Goal: Information Seeking & Learning: Learn about a topic

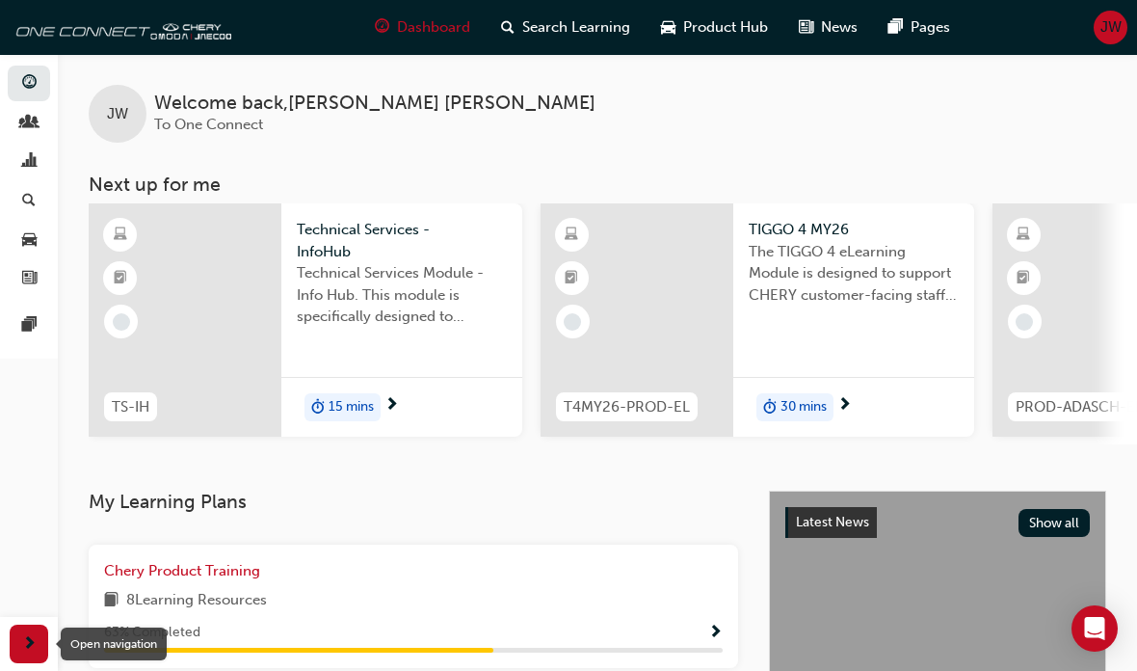
click at [28, 633] on span "next-icon" at bounding box center [29, 644] width 14 height 24
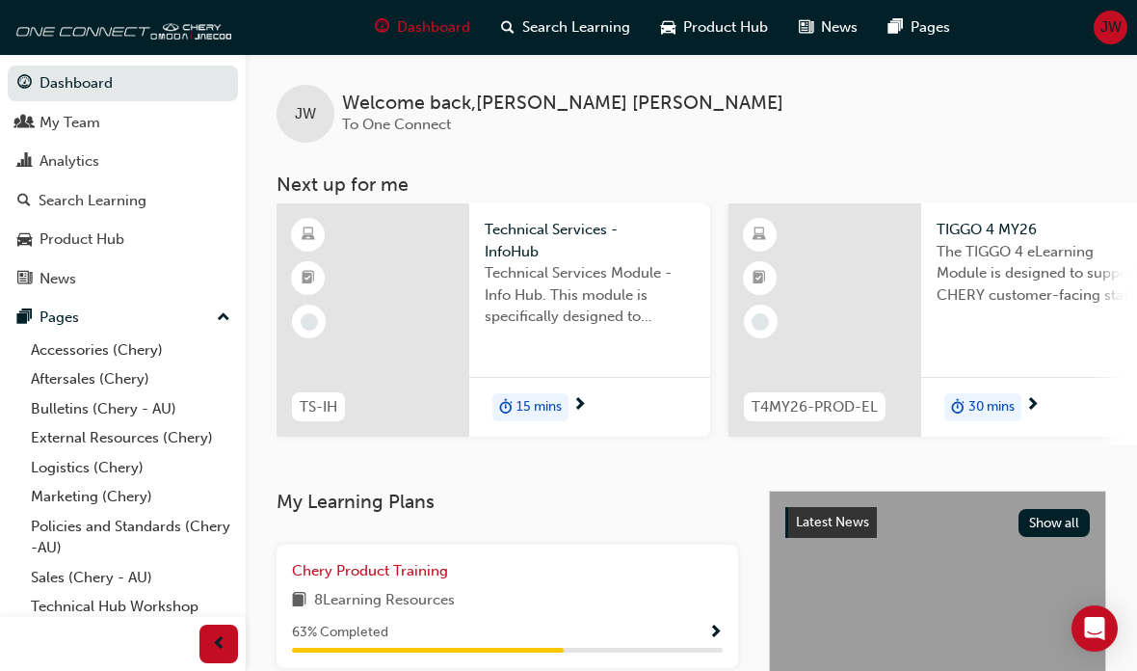
click at [65, 402] on link "Bulletins (Chery - AU)" at bounding box center [130, 409] width 215 height 30
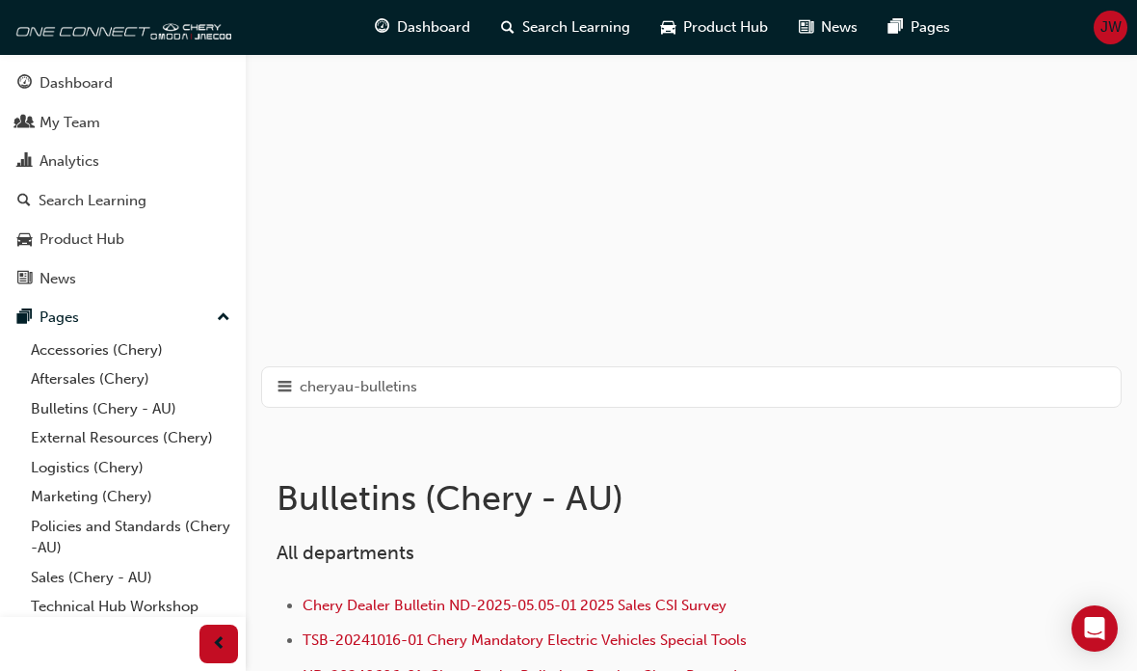
click at [305, 389] on span "cheryau-bulletins" at bounding box center [359, 387] width 118 height 22
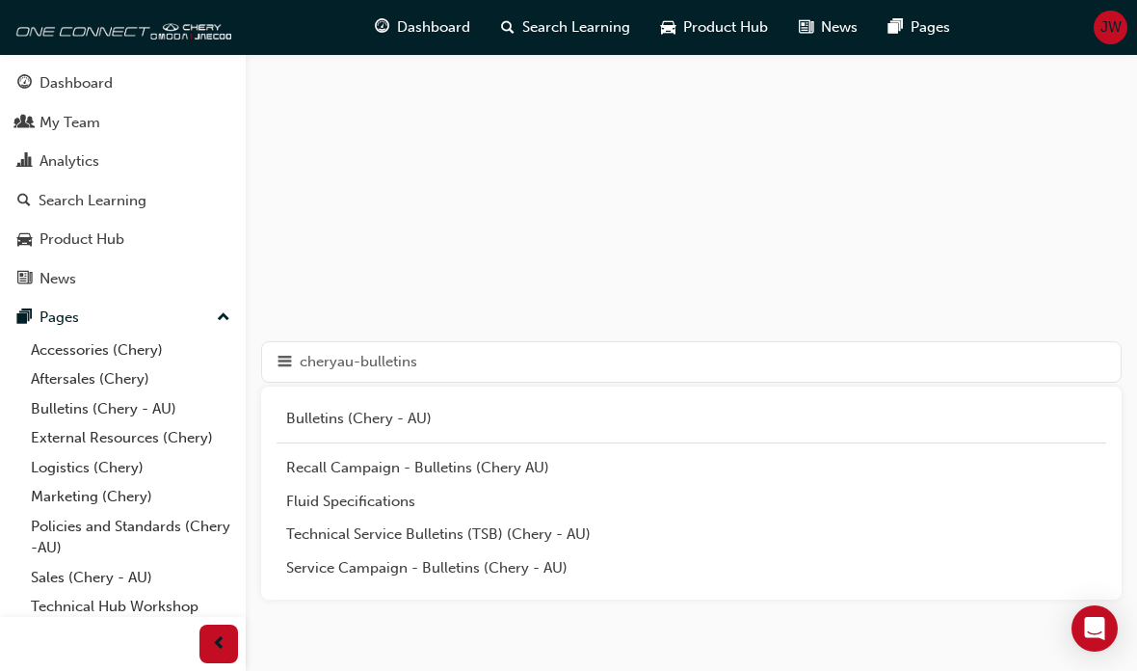
scroll to position [22, 0]
click at [378, 534] on div "Technical Service Bulletins (TSB) (Chery - AU)" at bounding box center [691, 537] width 810 height 22
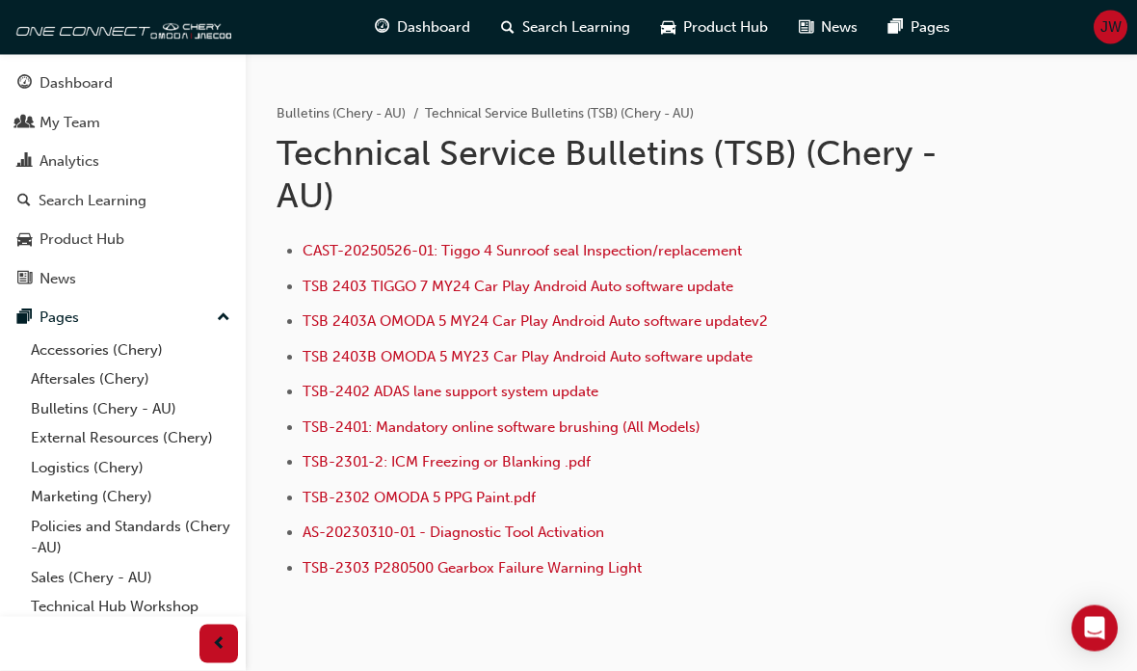
scroll to position [70, 0]
click at [374, 568] on span "TSB-2303 P280500 Gearbox Failure Warning Light" at bounding box center [472, 567] width 339 height 17
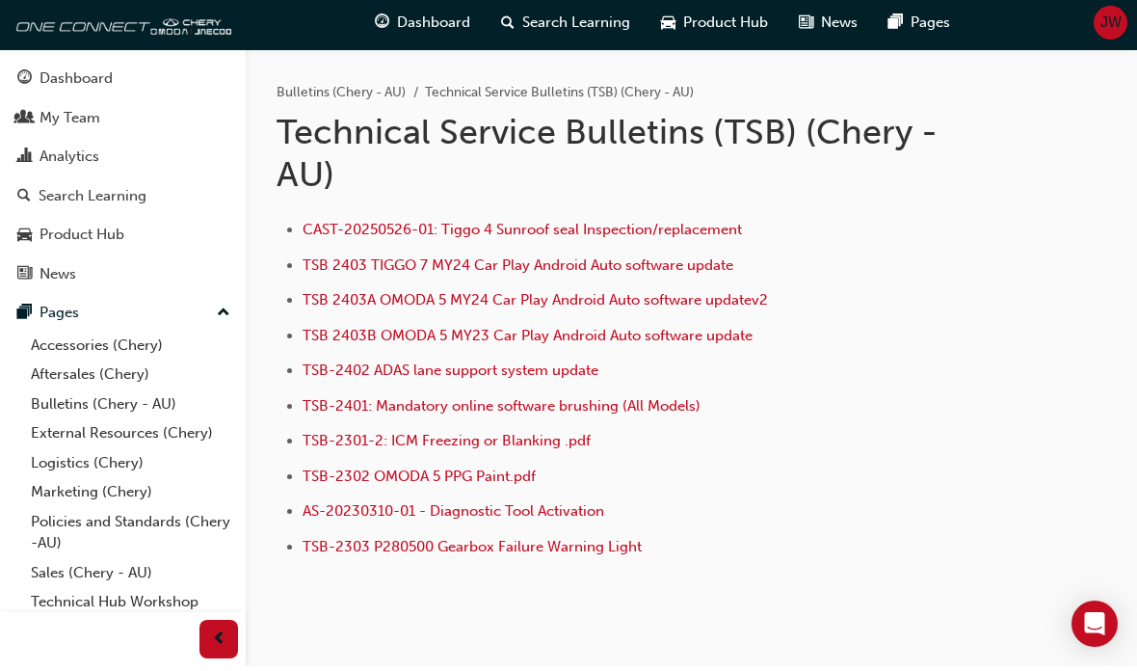
scroll to position [0, 0]
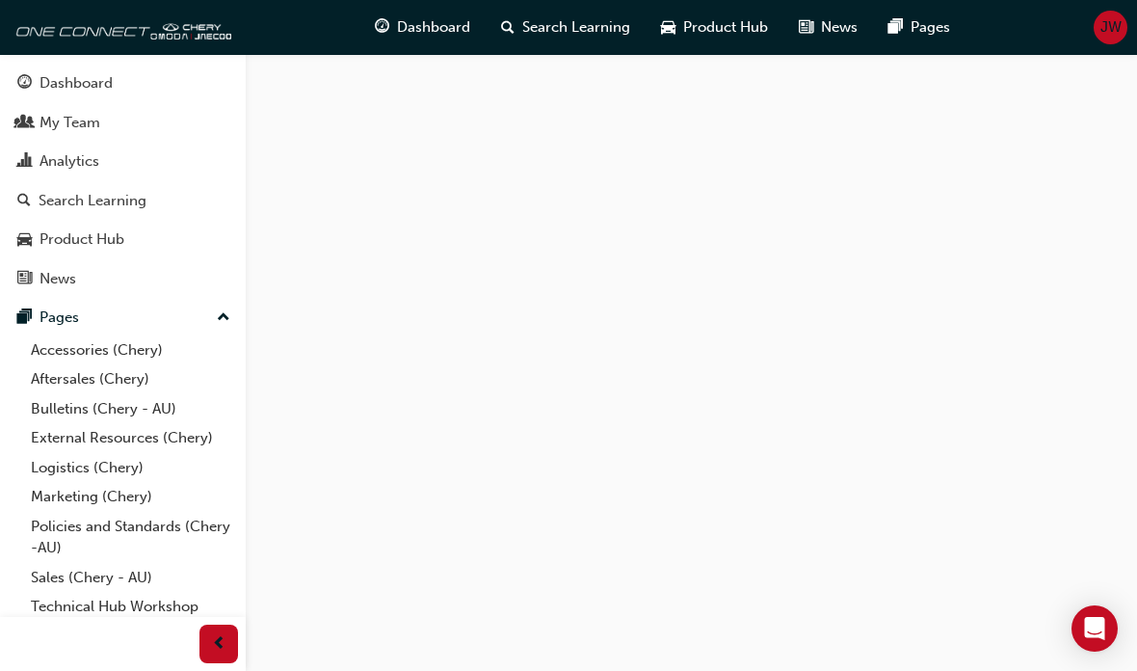
scroll to position [55, 0]
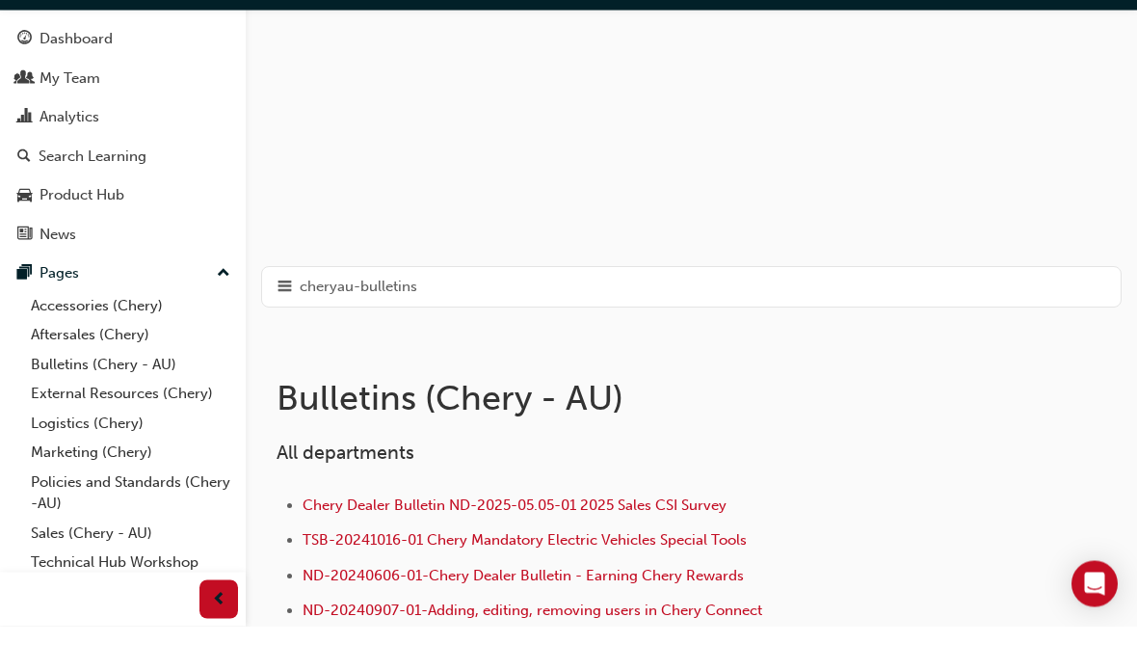
click at [291, 320] on span "hamburger-icon" at bounding box center [285, 332] width 14 height 24
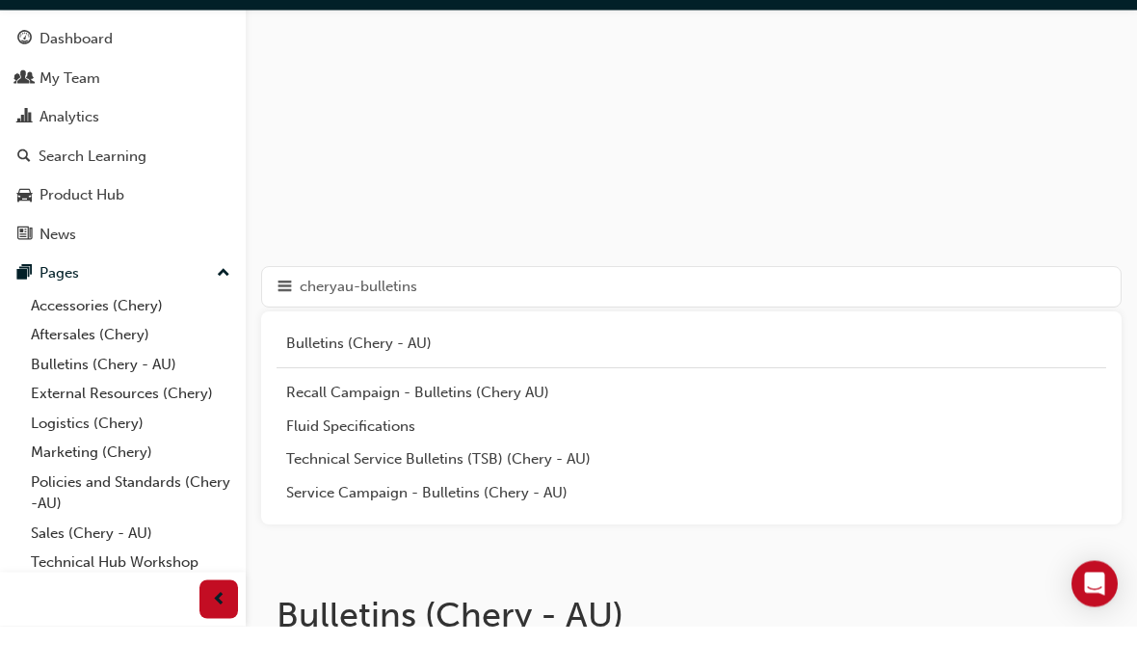
click at [309, 527] on div "Service Campaign - Bulletins (Chery - AU)" at bounding box center [691, 538] width 810 height 22
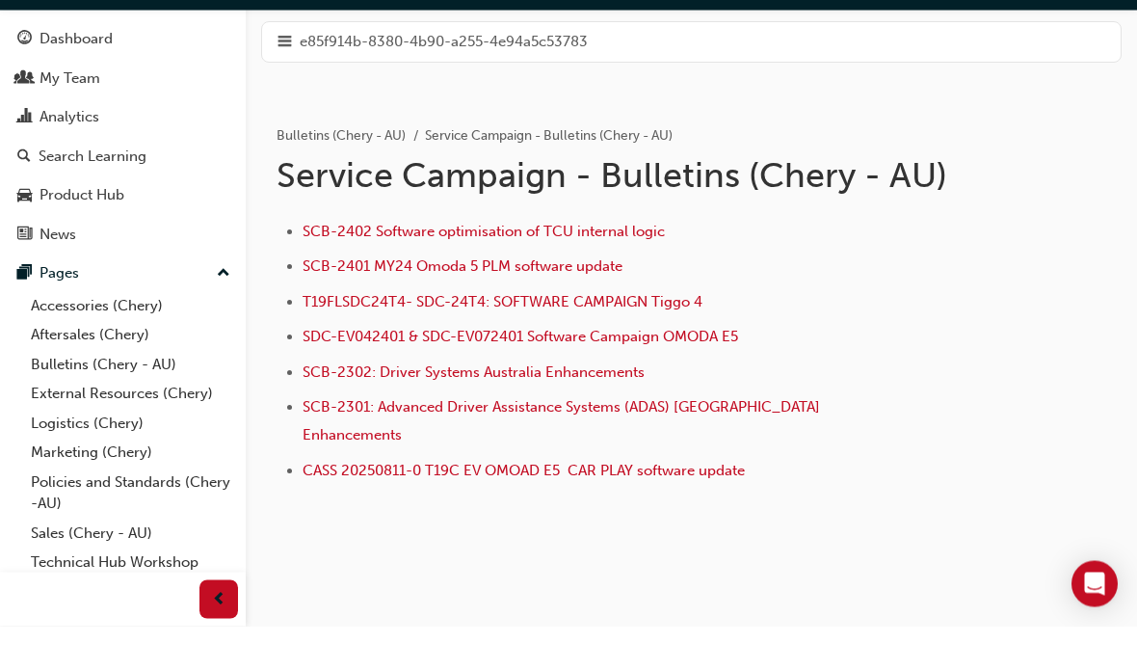
scroll to position [6, 0]
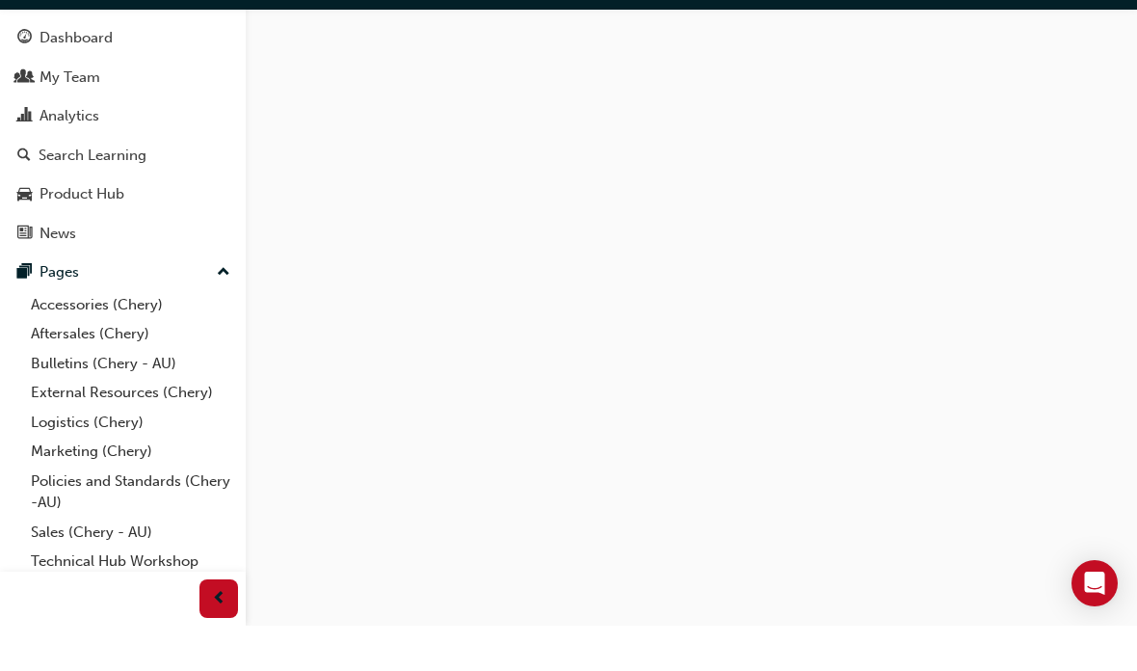
scroll to position [55, 0]
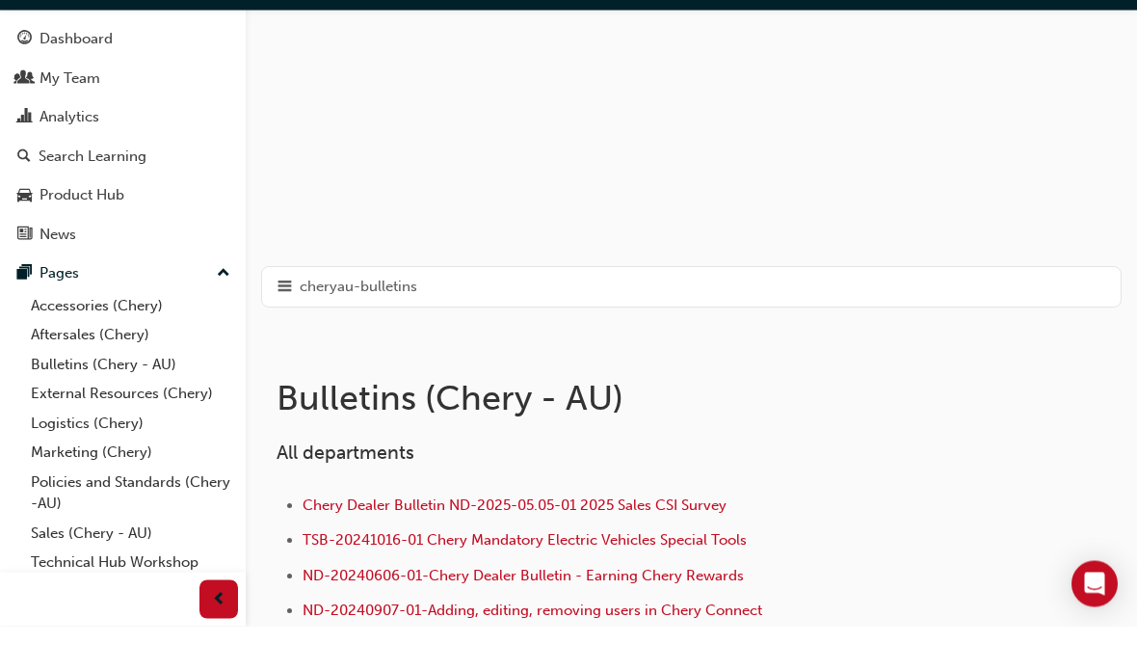
click at [285, 320] on span "hamburger-icon" at bounding box center [285, 332] width 14 height 24
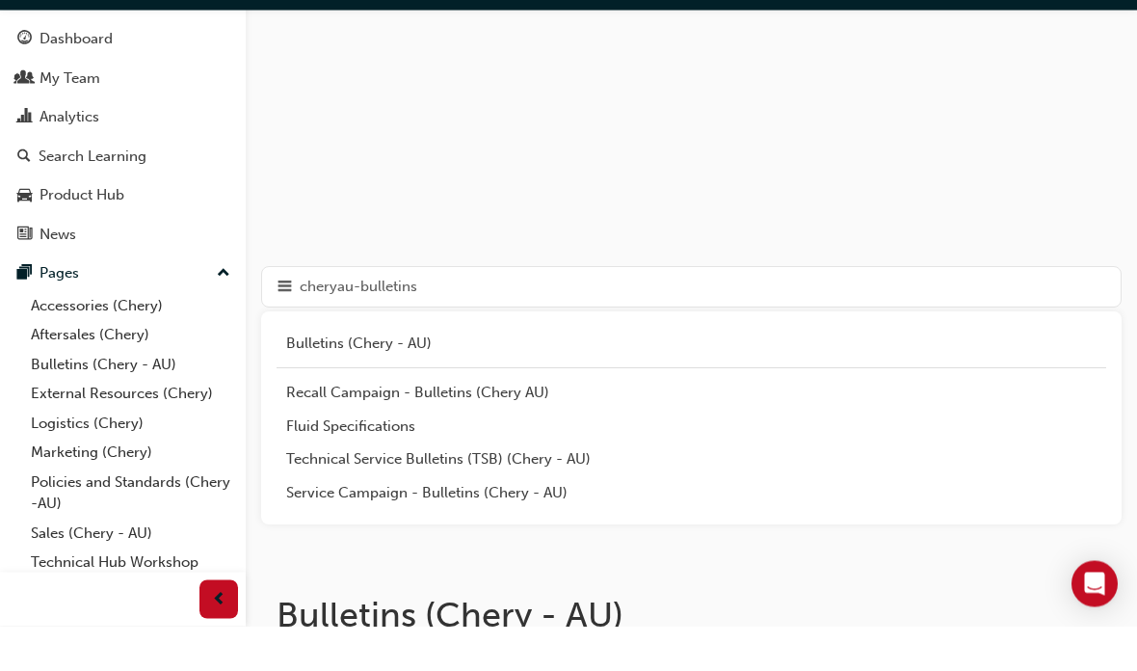
click at [352, 493] on div "Technical Service Bulletins (TSB) (Chery - AU)" at bounding box center [691, 504] width 810 height 22
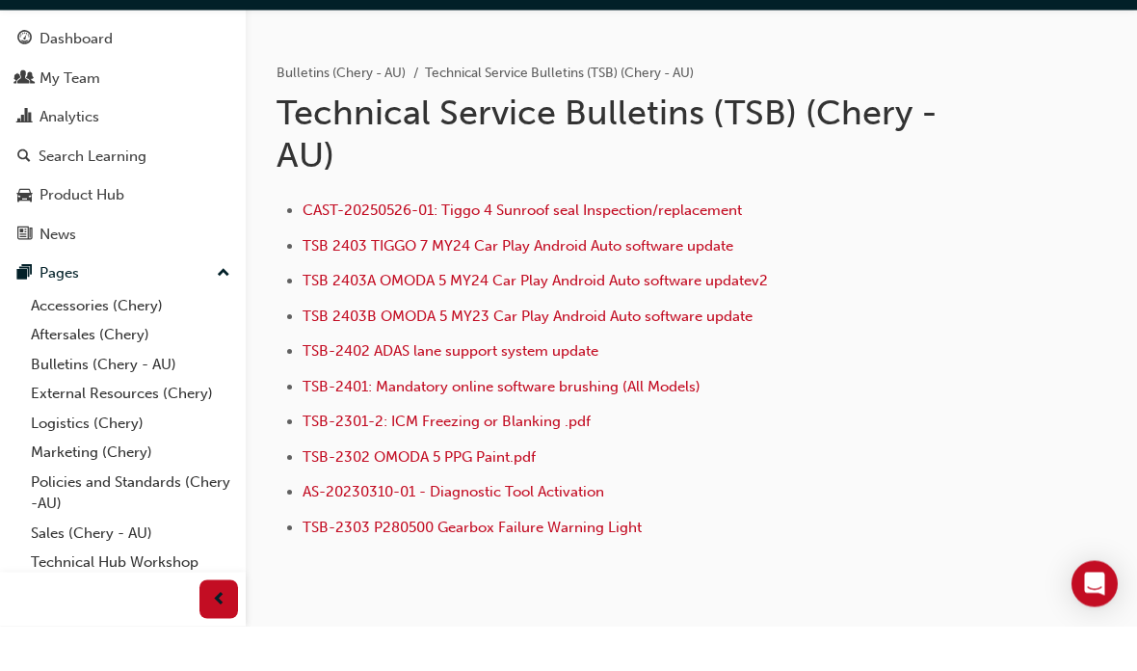
scroll to position [66, 0]
click at [419, 564] on span "TSB-2303 P280500 Gearbox Failure Warning Light" at bounding box center [472, 572] width 339 height 17
